Goal: Task Accomplishment & Management: Use online tool/utility

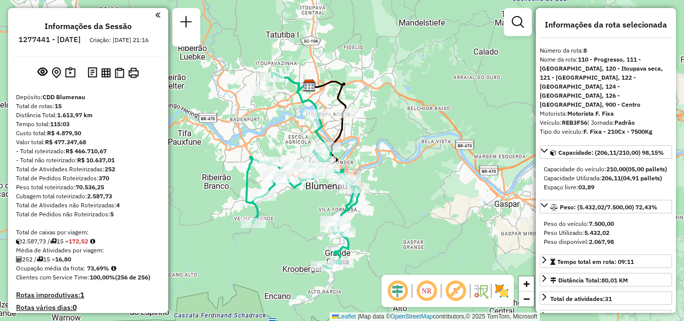
select select "**********"
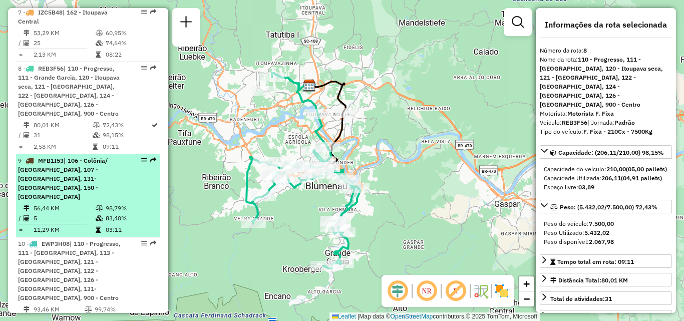
click at [64, 203] on td "56,44 KM" at bounding box center [64, 208] width 62 height 10
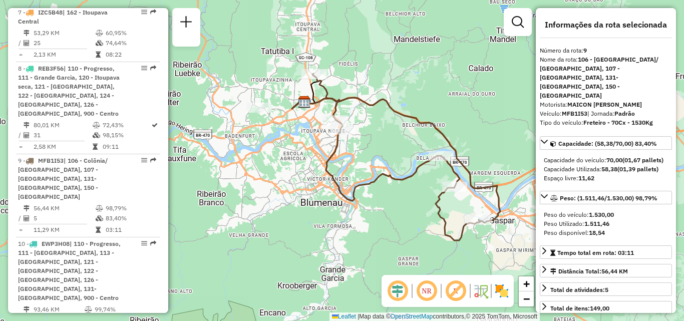
drag, startPoint x: 283, startPoint y: 218, endPoint x: 343, endPoint y: 225, distance: 60.5
click at [340, 225] on div "Janela de atendimento Grade de atendimento Capacidade Transportadoras Veículos …" at bounding box center [342, 160] width 684 height 321
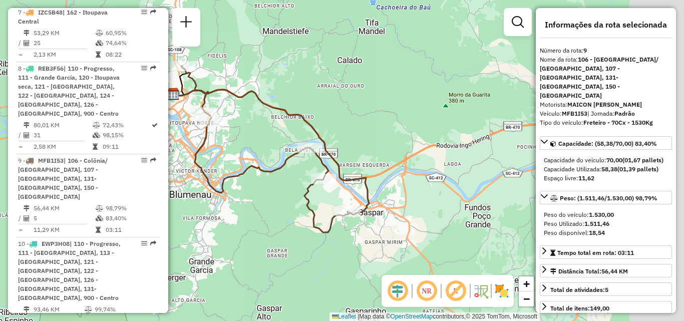
drag, startPoint x: 374, startPoint y: 208, endPoint x: 213, endPoint y: 202, distance: 161.7
click at [211, 201] on div "Janela de atendimento Grade de atendimento Capacidade Transportadoras Veículos …" at bounding box center [342, 160] width 684 height 321
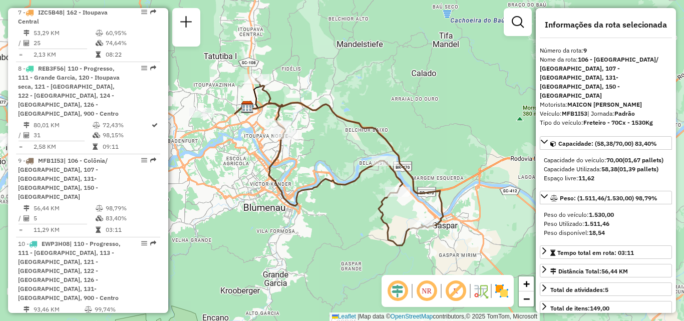
drag, startPoint x: 229, startPoint y: 201, endPoint x: 344, endPoint y: 214, distance: 115.9
click at [344, 214] on div "Janela de atendimento Grade de atendimento Capacidade Transportadoras Veículos …" at bounding box center [342, 160] width 684 height 321
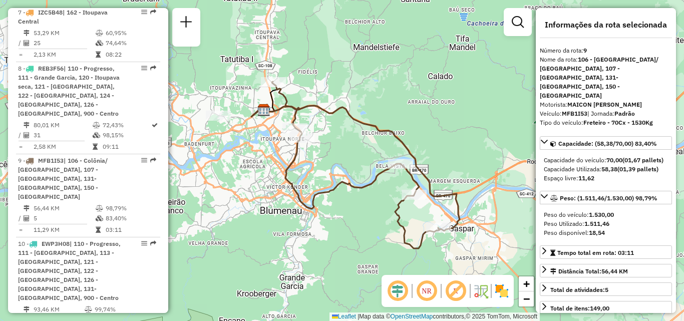
click at [427, 295] on em at bounding box center [426, 291] width 24 height 24
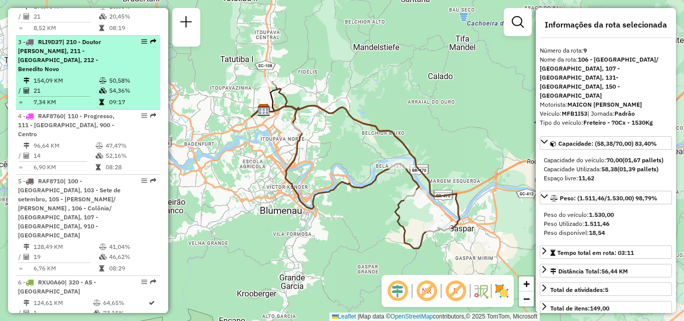
scroll to position [506, 0]
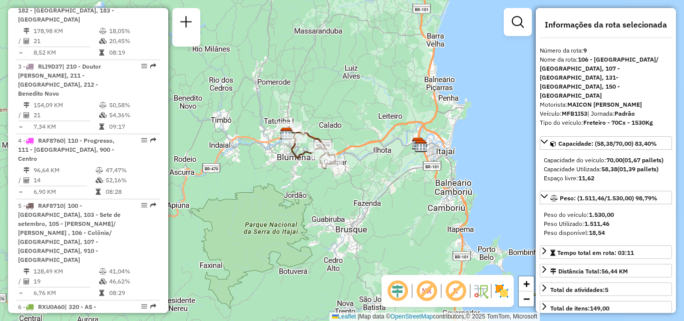
drag, startPoint x: 323, startPoint y: 167, endPoint x: 292, endPoint y: 181, distance: 34.5
click at [292, 181] on div "Janela de atendimento Grade de atendimento Capacidade Transportadoras Veículos …" at bounding box center [342, 160] width 684 height 321
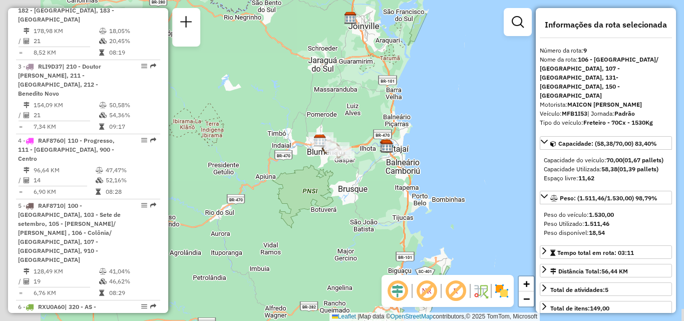
drag, startPoint x: 268, startPoint y: 186, endPoint x: 343, endPoint y: 178, distance: 75.5
click at [343, 178] on div "Janela de atendimento Grade de atendimento Capacidade Transportadoras Veículos …" at bounding box center [342, 160] width 684 height 321
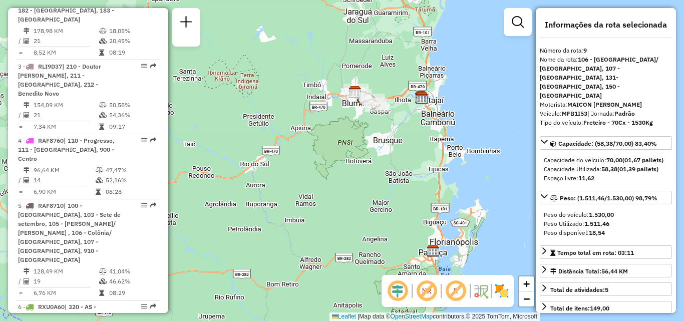
drag, startPoint x: 267, startPoint y: 166, endPoint x: 280, endPoint y: 133, distance: 34.8
click at [280, 133] on div "Janela de atendimento Grade de atendimento Capacidade Transportadoras Veículos …" at bounding box center [342, 160] width 684 height 321
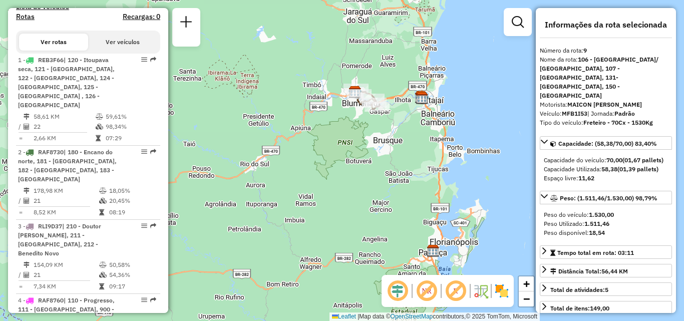
scroll to position [404, 0]
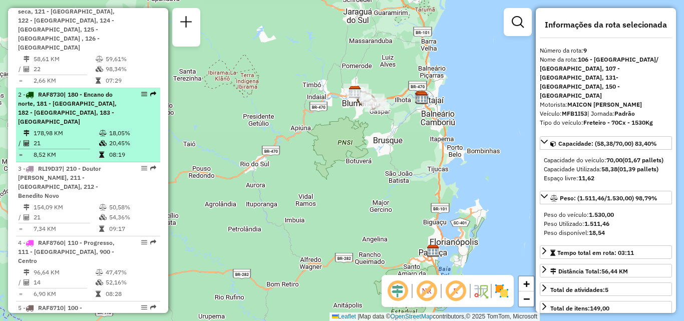
click at [57, 107] on div "2 - RAF8730 | 180 - [GEOGRAPHIC_DATA], 181 - [GEOGRAPHIC_DATA], 182 - [GEOGRAPH…" at bounding box center [71, 108] width 106 height 36
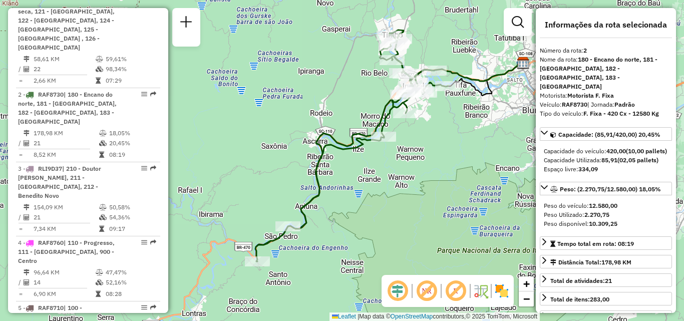
drag, startPoint x: 319, startPoint y: 159, endPoint x: 349, endPoint y: 145, distance: 33.1
click at [349, 145] on icon at bounding box center [351, 145] width 192 height 231
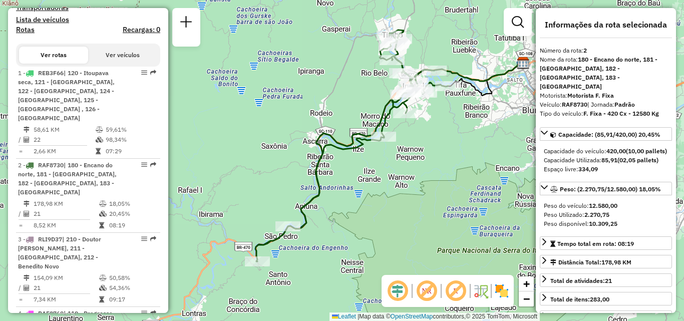
scroll to position [337, 0]
